Goal: Use online tool/utility

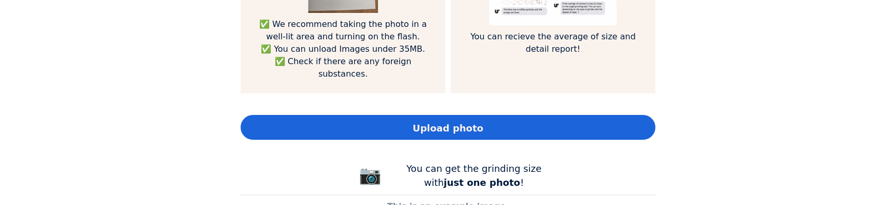
scroll to position [853, 0]
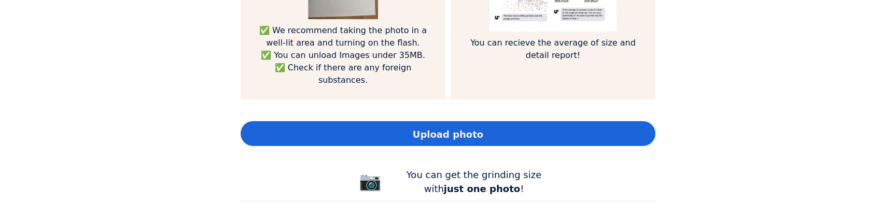
click at [374, 121] on div "Upload photo" at bounding box center [448, 133] width 415 height 25
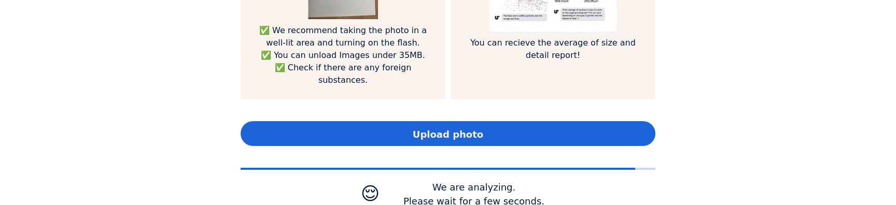
scroll to position [517627, 518360]
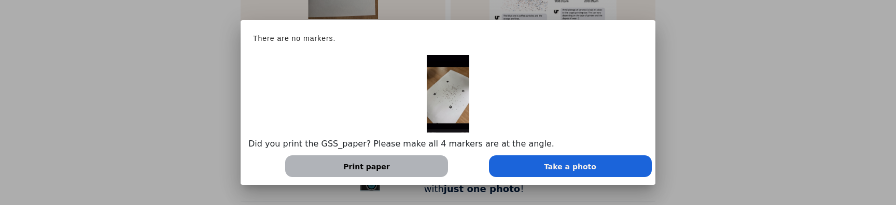
click at [703, 118] on div at bounding box center [448, 102] width 896 height 205
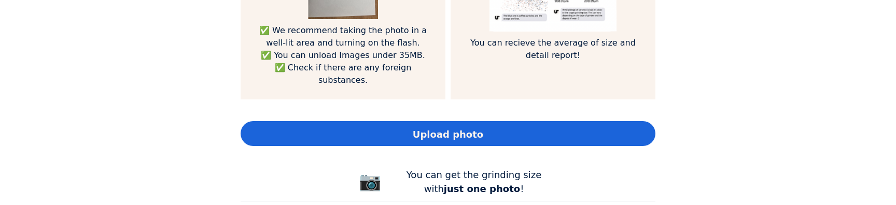
click at [425, 128] on span "Upload photo" at bounding box center [448, 135] width 71 height 14
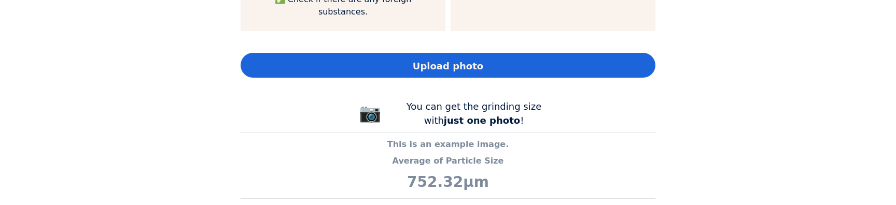
scroll to position [858, 0]
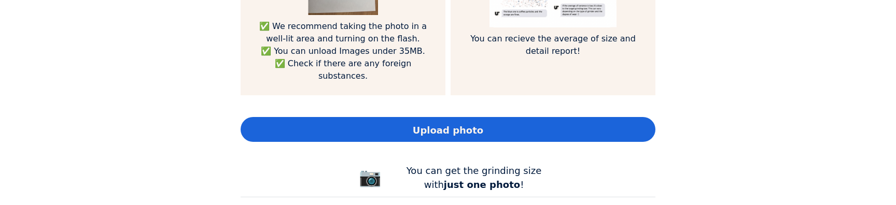
click at [380, 117] on div "Upload photo" at bounding box center [448, 129] width 415 height 25
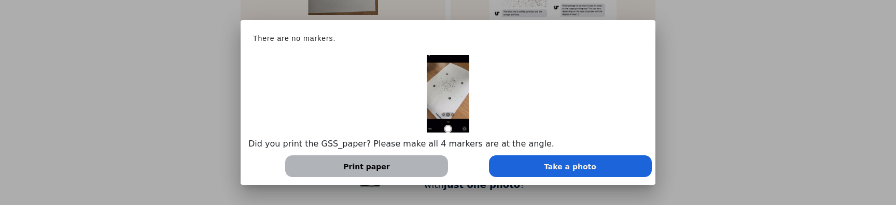
scroll to position [517627, 518360]
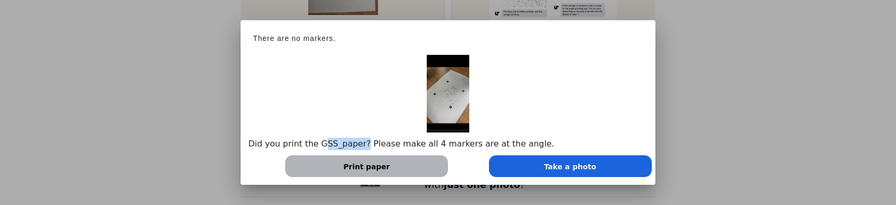
drag, startPoint x: 314, startPoint y: 147, endPoint x: 356, endPoint y: 146, distance: 42.0
click at [356, 146] on p "Did you print the GSS_paper? Please make all 4 markers are at the angle." at bounding box center [447, 144] width 399 height 12
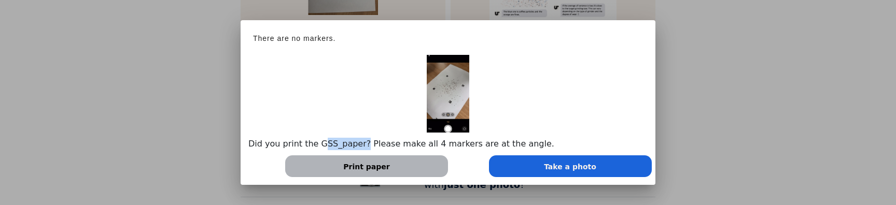
copy p "GSS_paper"
click at [432, 146] on p "Did you print the GSS_paper? Please make all 4 markers are at the angle." at bounding box center [447, 144] width 399 height 12
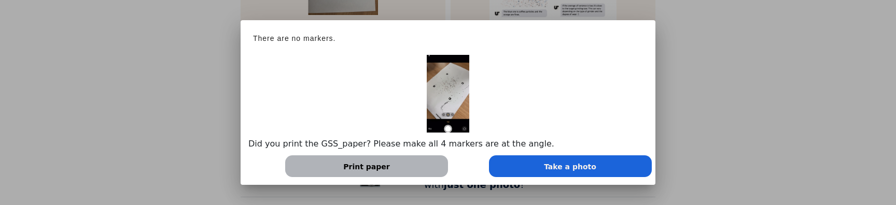
click at [776, 149] on div at bounding box center [448, 102] width 896 height 205
